Goal: Transaction & Acquisition: Purchase product/service

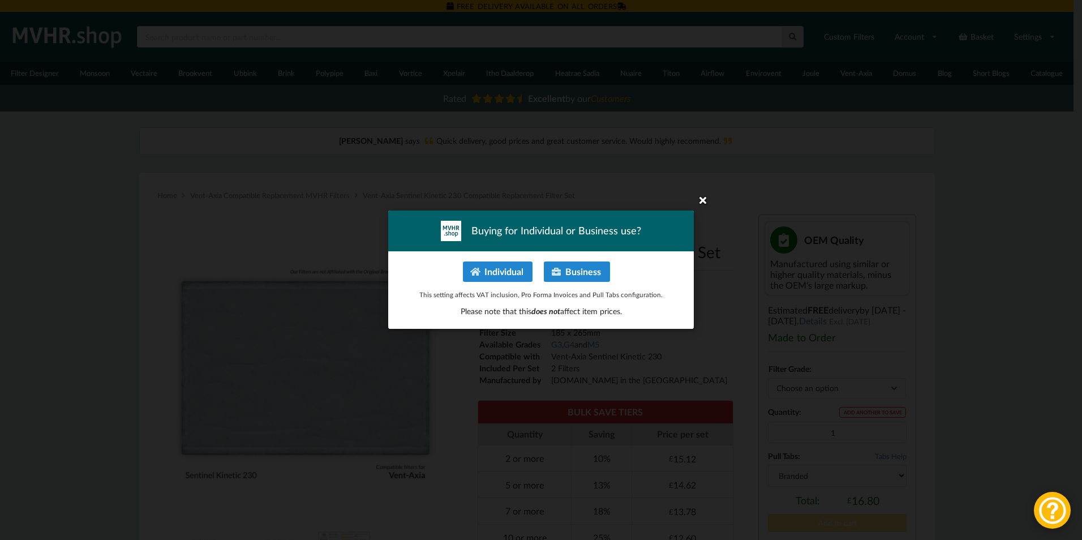
click at [706, 196] on icon at bounding box center [703, 200] width 18 height 18
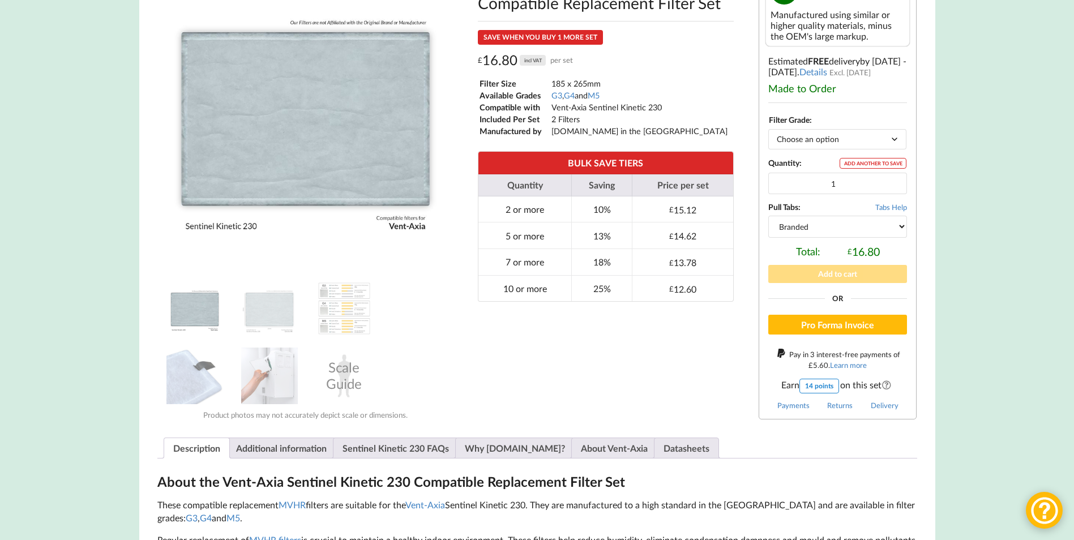
scroll to position [250, 0]
click at [268, 367] on img at bounding box center [269, 375] width 57 height 57
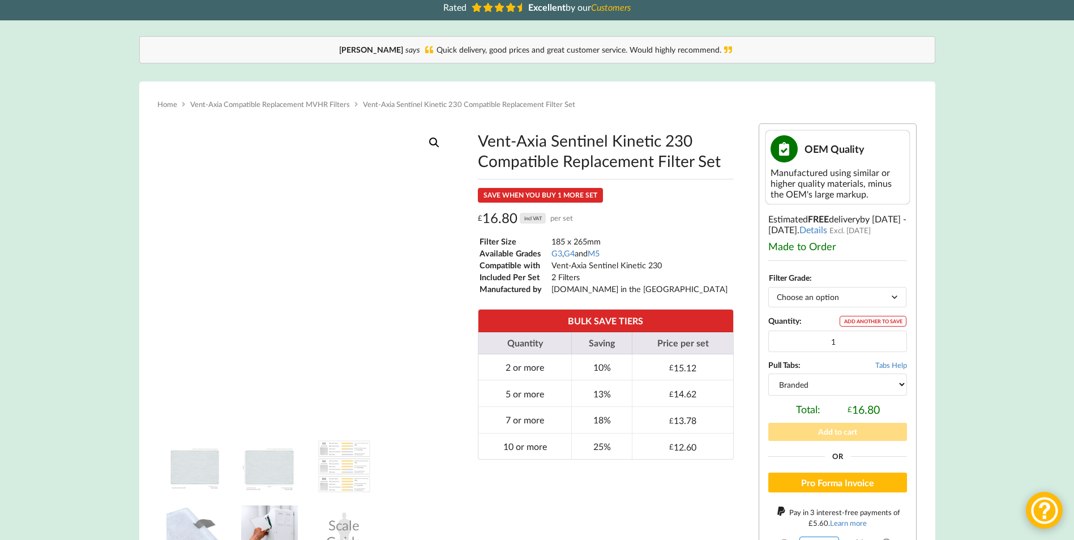
scroll to position [86, 0]
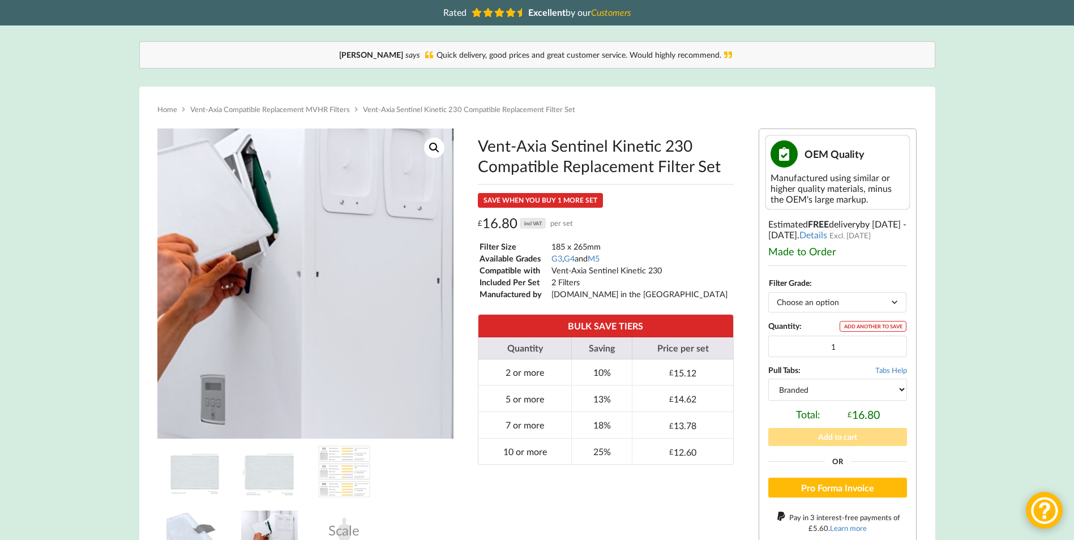
click at [391, 281] on img at bounding box center [260, 284] width 453 height 453
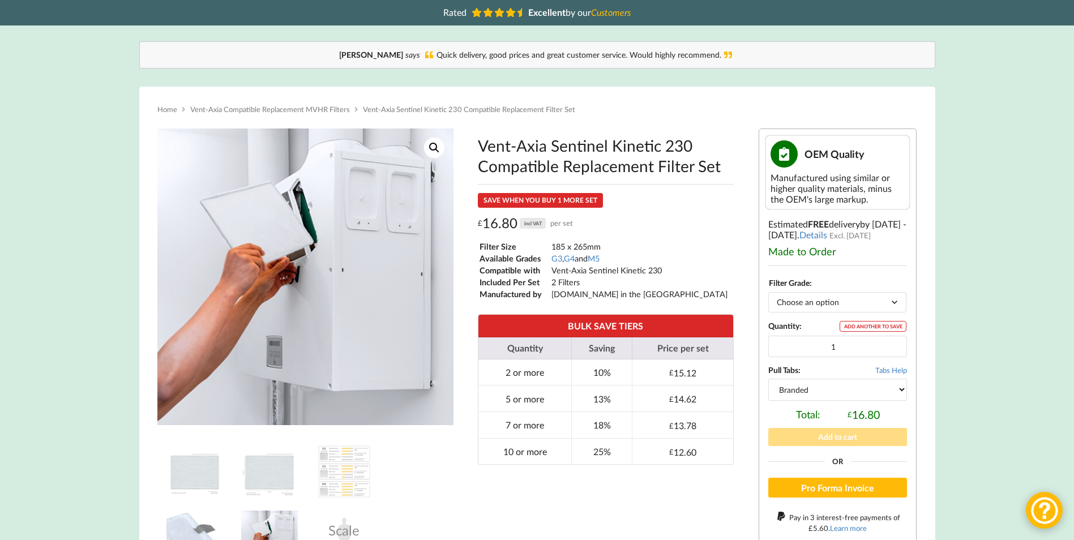
click at [433, 150] on link "View full-screen image gallery" at bounding box center [434, 148] width 20 height 20
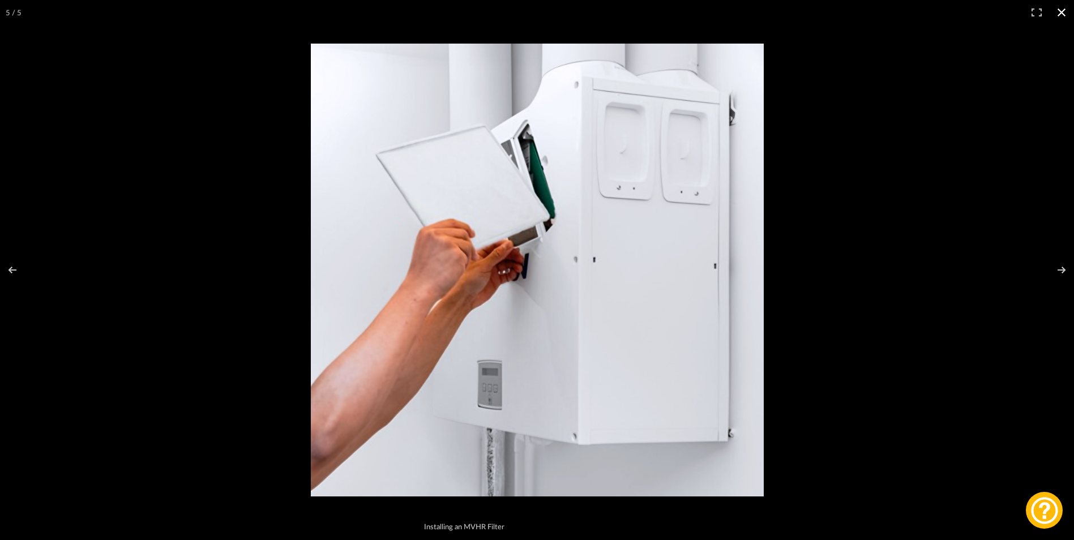
click at [1064, 12] on button "Close (Esc)" at bounding box center [1061, 12] width 25 height 25
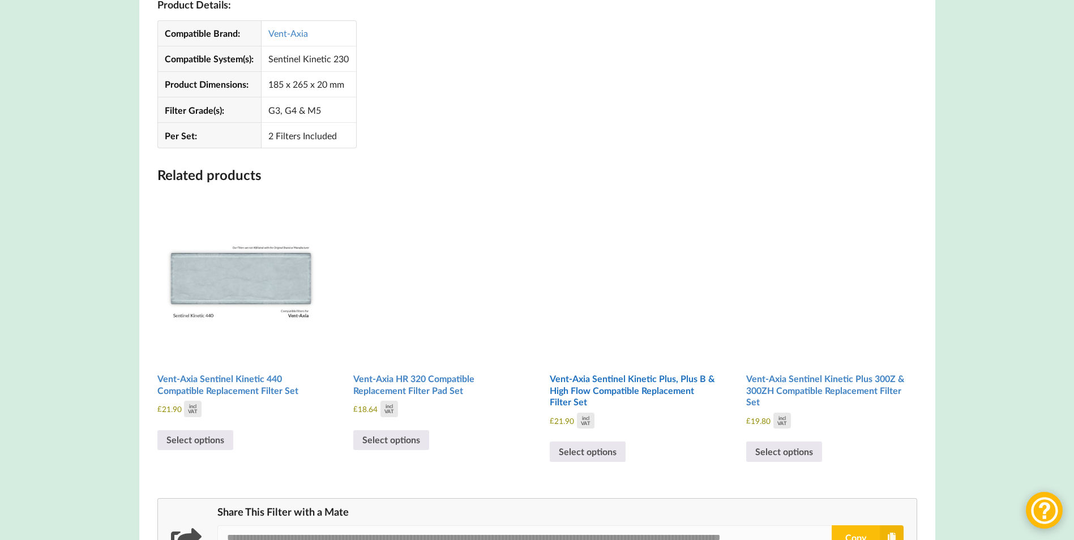
scroll to position [1227, 0]
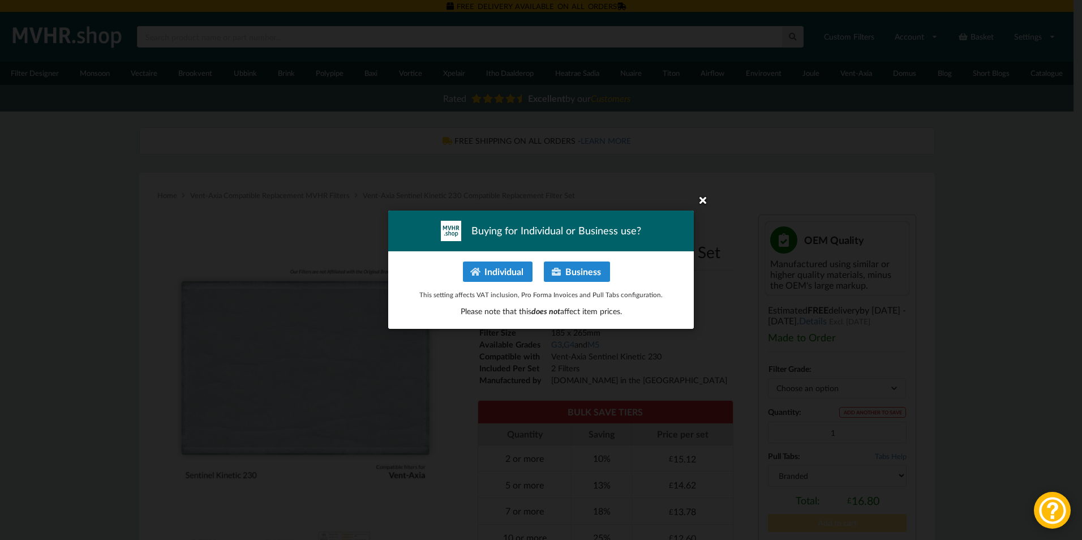
click at [701, 199] on icon at bounding box center [703, 200] width 18 height 18
click at [702, 200] on icon at bounding box center [703, 200] width 18 height 18
